Goal: Obtain resource: Download file/media

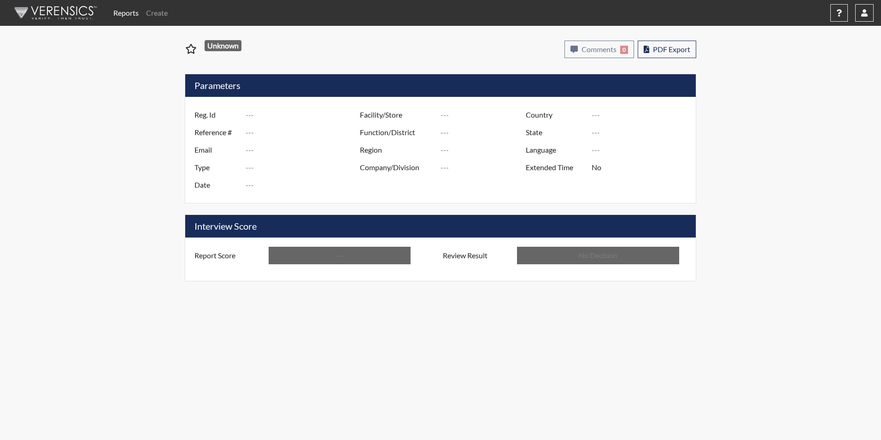
type input "EMB4733"
type input "50777"
type input "---"
type input "Corrections Pre-Employment"
type input "[DATE]"
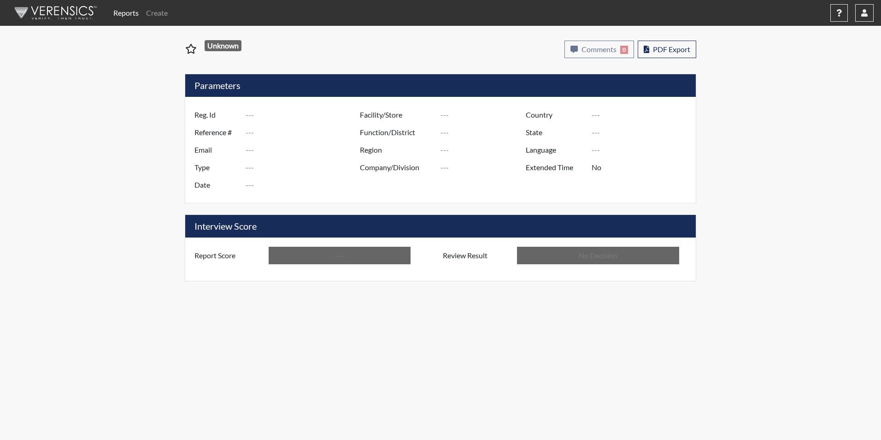
type input "[PERSON_NAME]"
type input "[GEOGRAPHIC_DATA]"
type input "[US_STATE]"
type input "English"
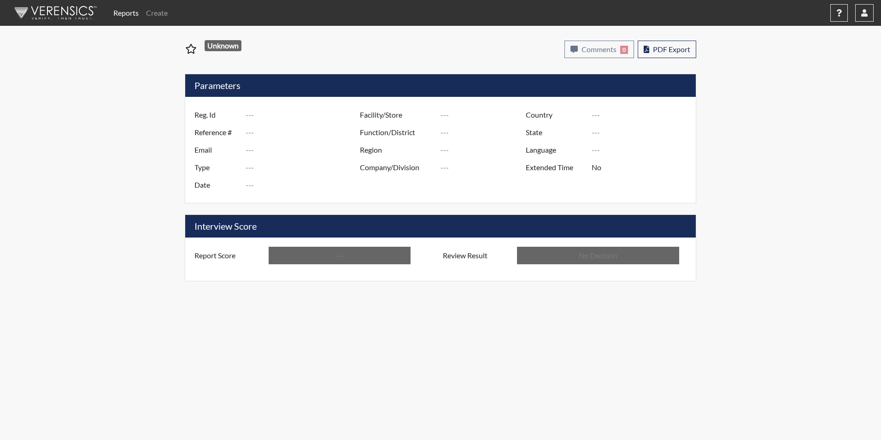
type input "Below Conditions"
type input "In Review"
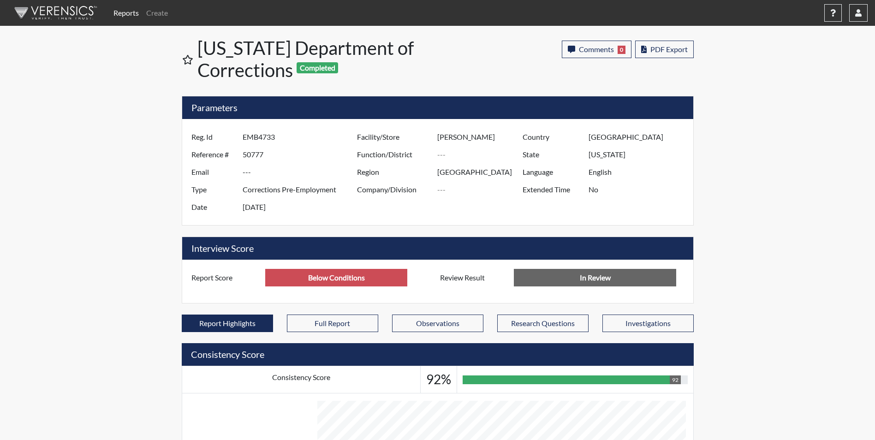
scroll to position [153, 383]
click at [672, 53] on span "PDF Export" at bounding box center [668, 49] width 37 height 9
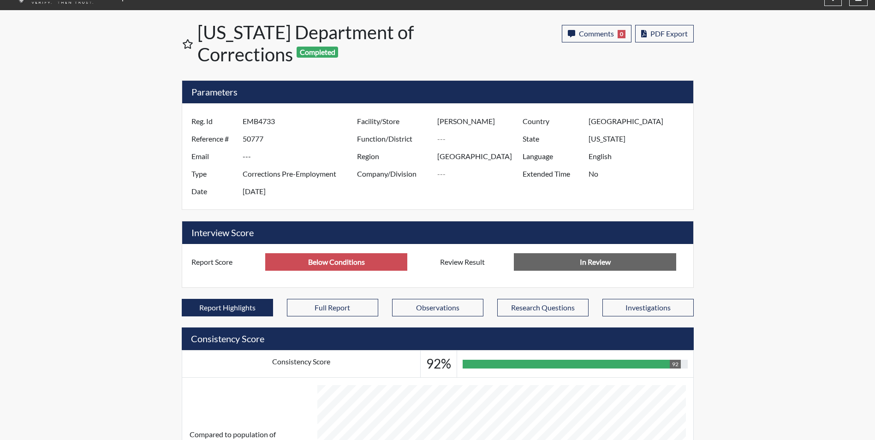
scroll to position [0, 0]
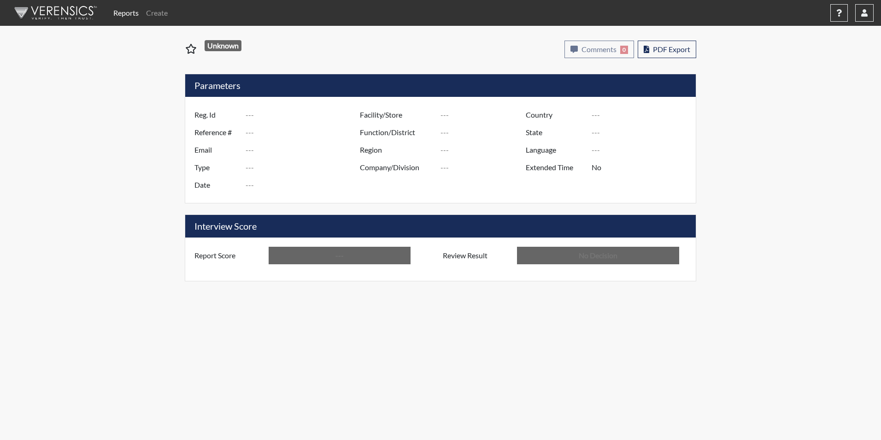
type input "EMB4733"
type input "50777"
type input "---"
type input "Corrections Pre-Employment"
type input "[DATE]"
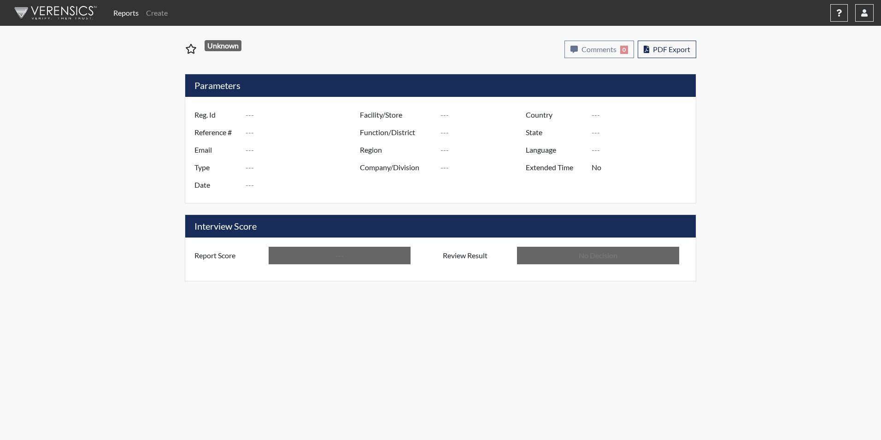
type input "[PERSON_NAME]"
type input "[GEOGRAPHIC_DATA]"
type input "[US_STATE]"
type input "English"
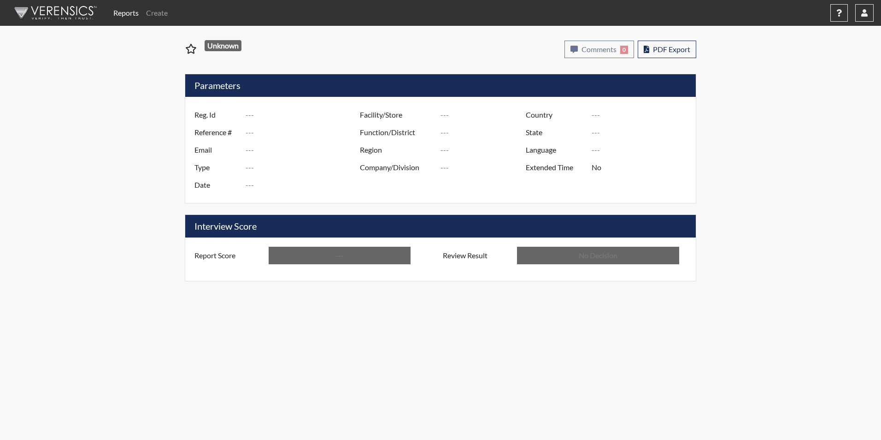
type input "Below Conditions"
type input "In Review"
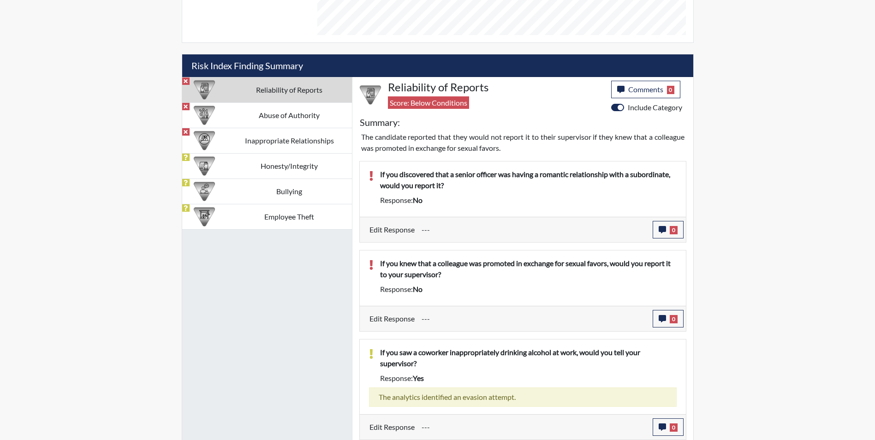
scroll to position [504, 0]
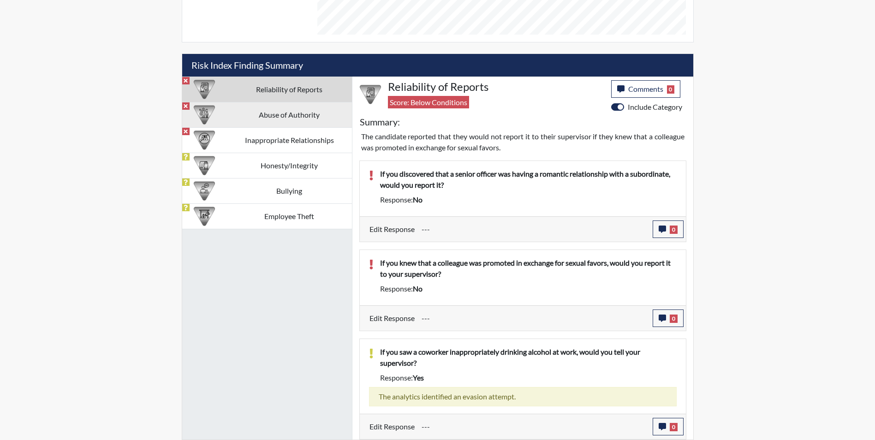
click at [293, 113] on td "Abuse of Authority" at bounding box center [289, 114] width 125 height 25
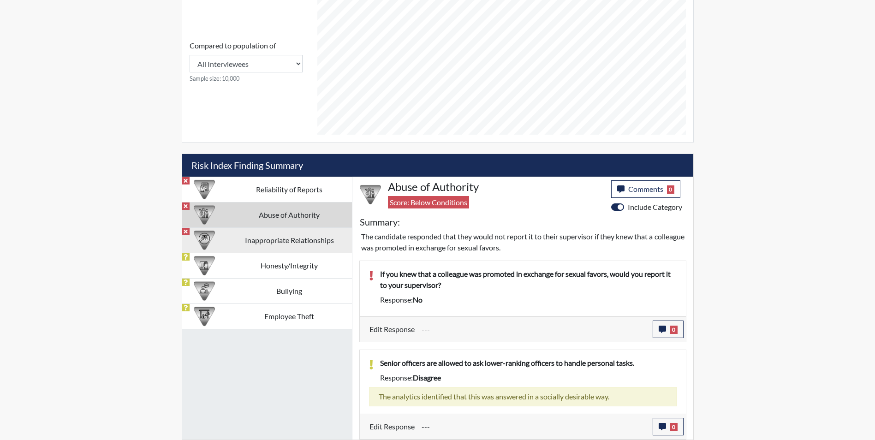
click at [296, 249] on td "Inappropriate Relationships" at bounding box center [289, 239] width 125 height 25
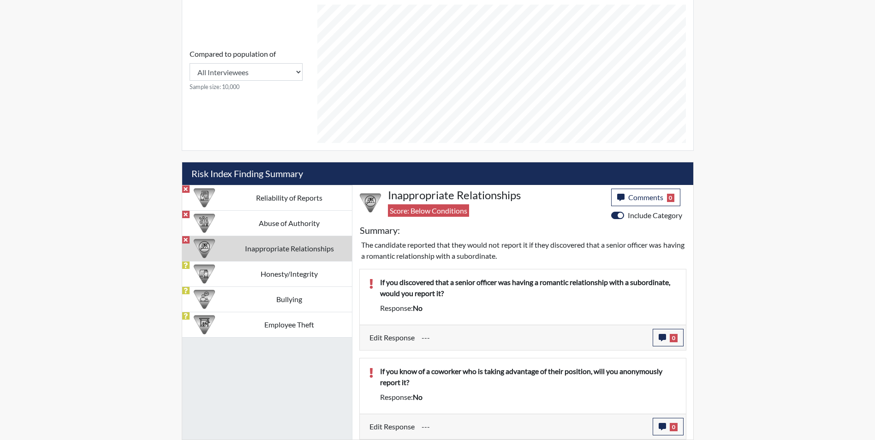
scroll to position [396, 0]
click at [296, 71] on select "All Interviewees Georgia Department of Corrections" at bounding box center [245, 72] width 113 height 18
select select "organization"
click at [189, 63] on select "All Interviewees Georgia Department of Corrections" at bounding box center [245, 72] width 113 height 18
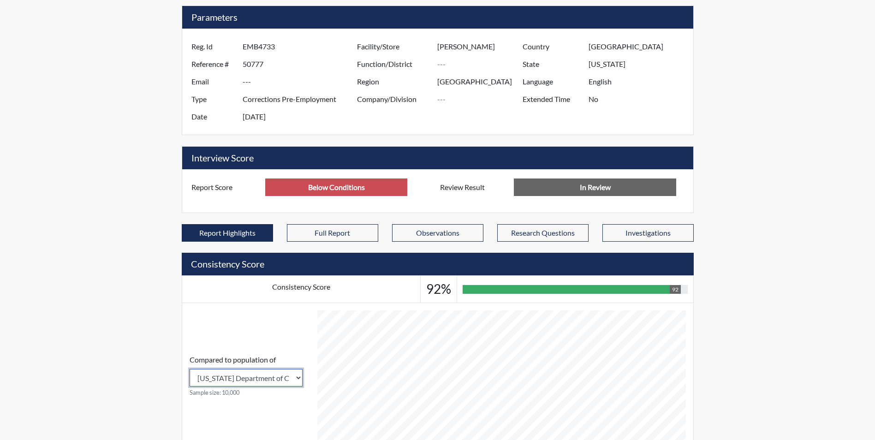
scroll to position [73, 0]
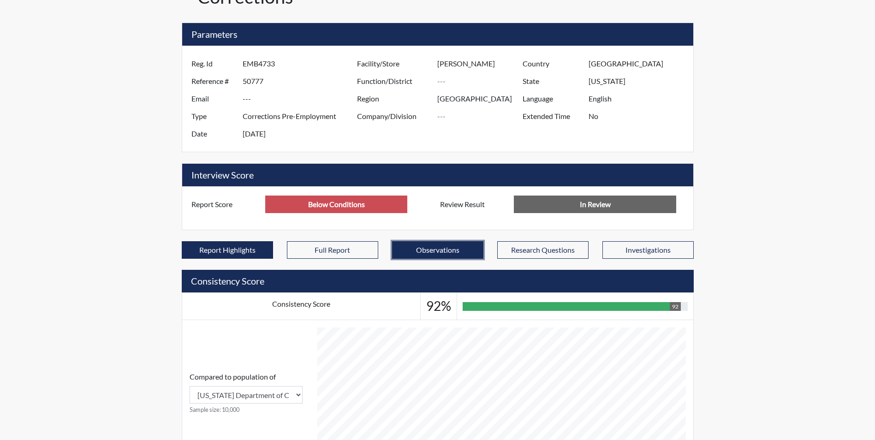
click at [444, 249] on button "Observations" at bounding box center [437, 250] width 91 height 18
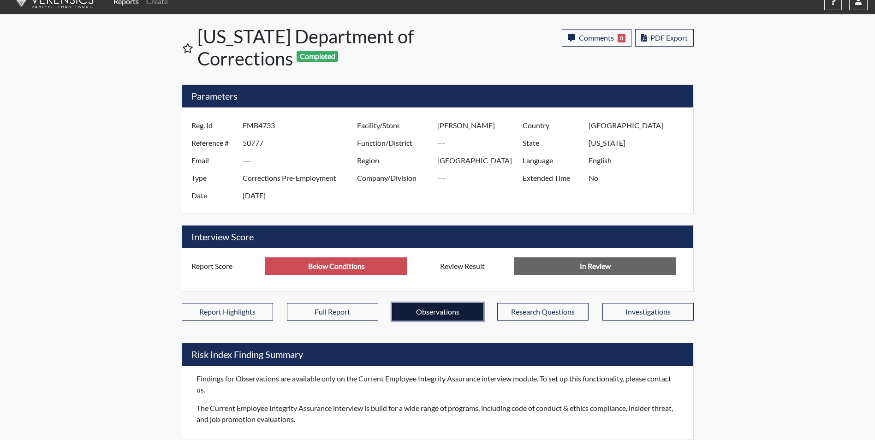
scroll to position [12, 0]
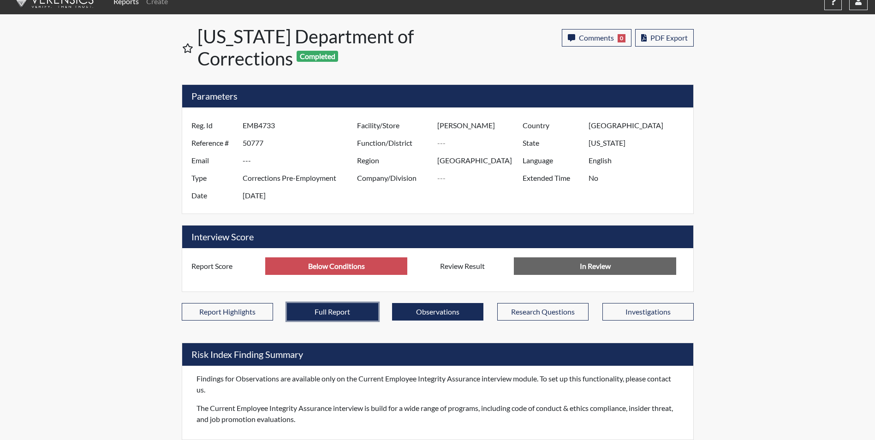
click at [340, 312] on button "Full Report" at bounding box center [332, 312] width 91 height 18
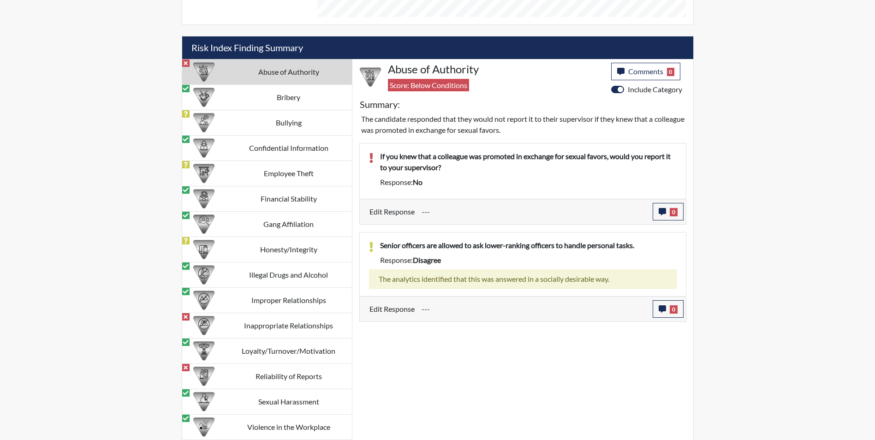
scroll to position [852, 0]
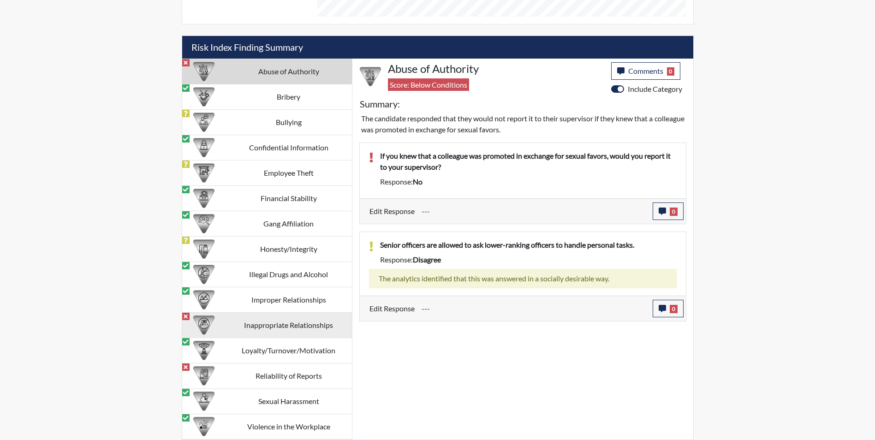
click at [316, 324] on td "Inappropriate Relationships" at bounding box center [288, 325] width 126 height 25
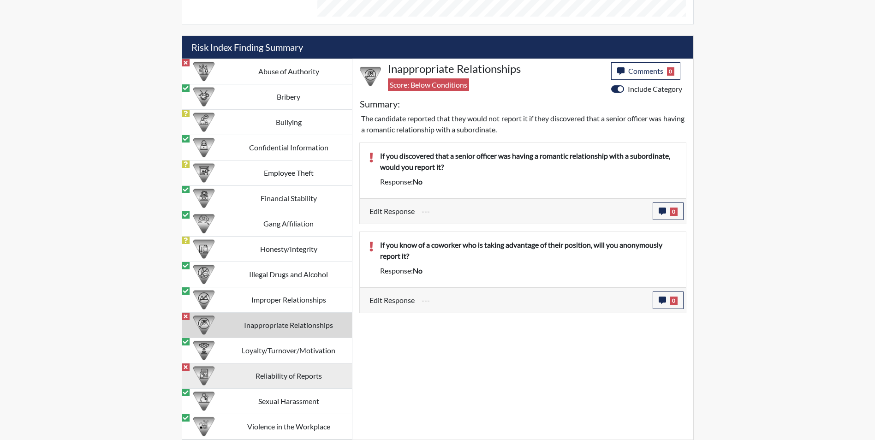
click at [271, 379] on td "Reliability of Reports" at bounding box center [288, 375] width 126 height 25
